Goal: Transaction & Acquisition: Obtain resource

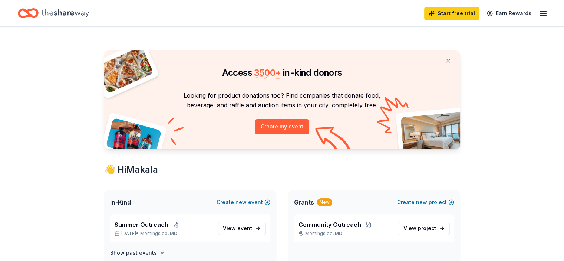
scroll to position [74, 0]
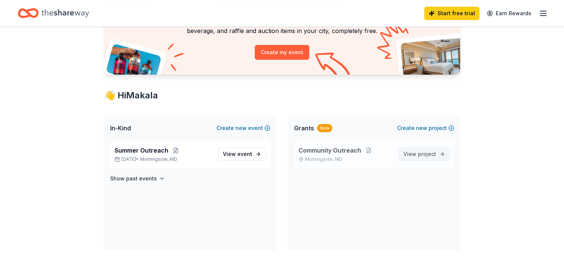
click at [415, 153] on span "View project" at bounding box center [419, 153] width 33 height 9
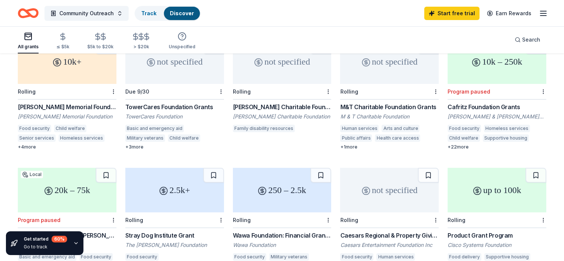
scroll to position [148, 0]
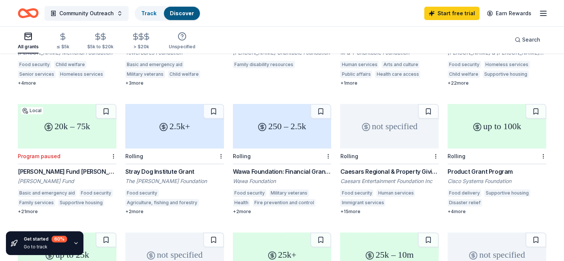
click at [282, 130] on div "250 – 2.5k" at bounding box center [282, 126] width 99 height 44
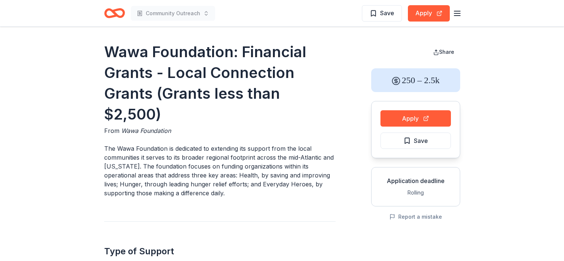
scroll to position [222, 0]
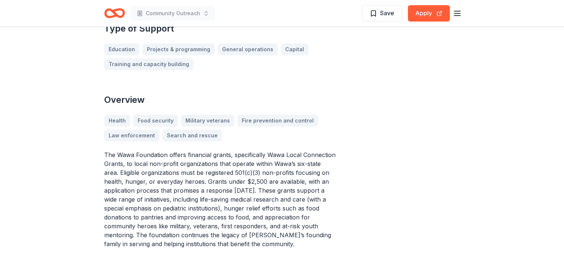
drag, startPoint x: 200, startPoint y: 151, endPoint x: 213, endPoint y: 167, distance: 20.3
click at [213, 167] on p "The Wawa Foundation offers financial grants, specifically Wawa Local Connection…" at bounding box center [219, 199] width 231 height 98
drag, startPoint x: 204, startPoint y: 155, endPoint x: 225, endPoint y: 172, distance: 27.2
click at [214, 170] on p "The Wawa Foundation offers financial grants, specifically Wawa Local Connection…" at bounding box center [219, 199] width 231 height 98
drag, startPoint x: 225, startPoint y: 172, endPoint x: 166, endPoint y: 162, distance: 59.7
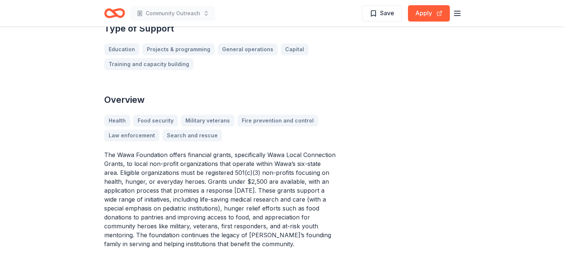
click at [166, 162] on p "The Wawa Foundation offers financial grants, specifically Wawa Local Connection…" at bounding box center [219, 199] width 231 height 98
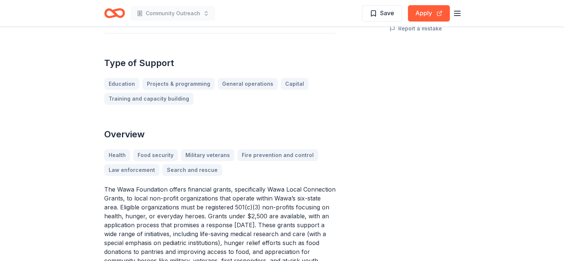
scroll to position [111, 0]
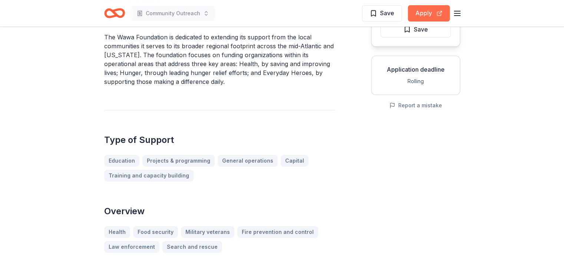
click at [423, 9] on button "Apply" at bounding box center [429, 13] width 42 height 16
